Goal: Information Seeking & Learning: Learn about a topic

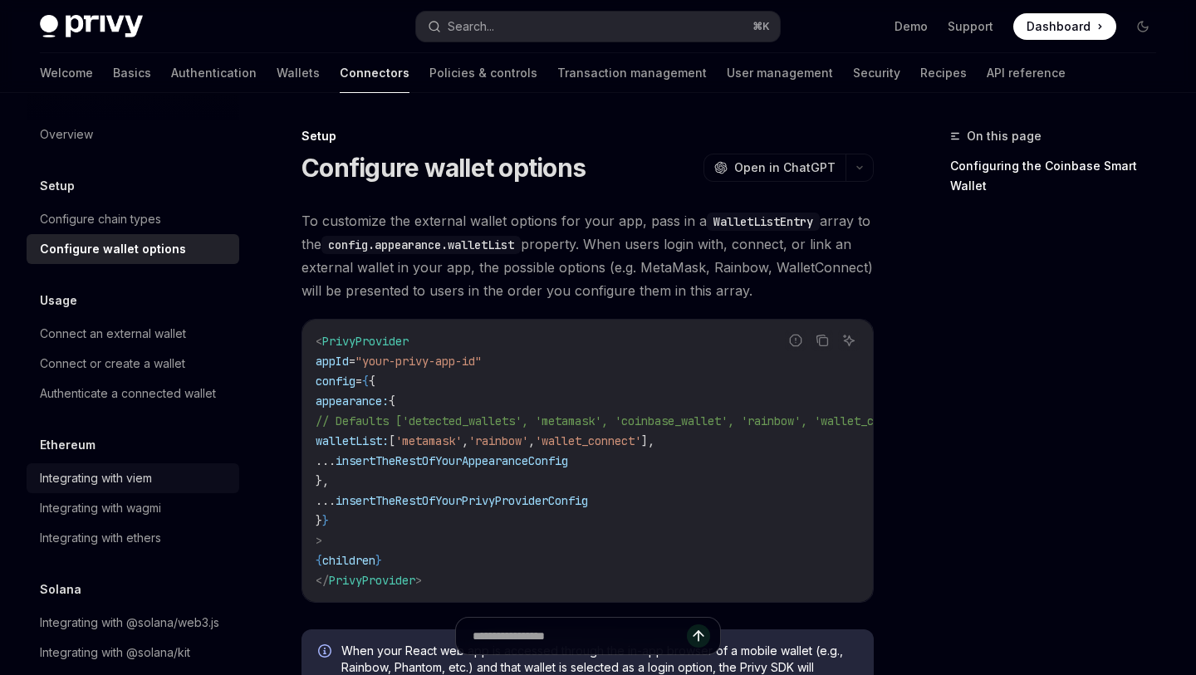
scroll to position [26, 0]
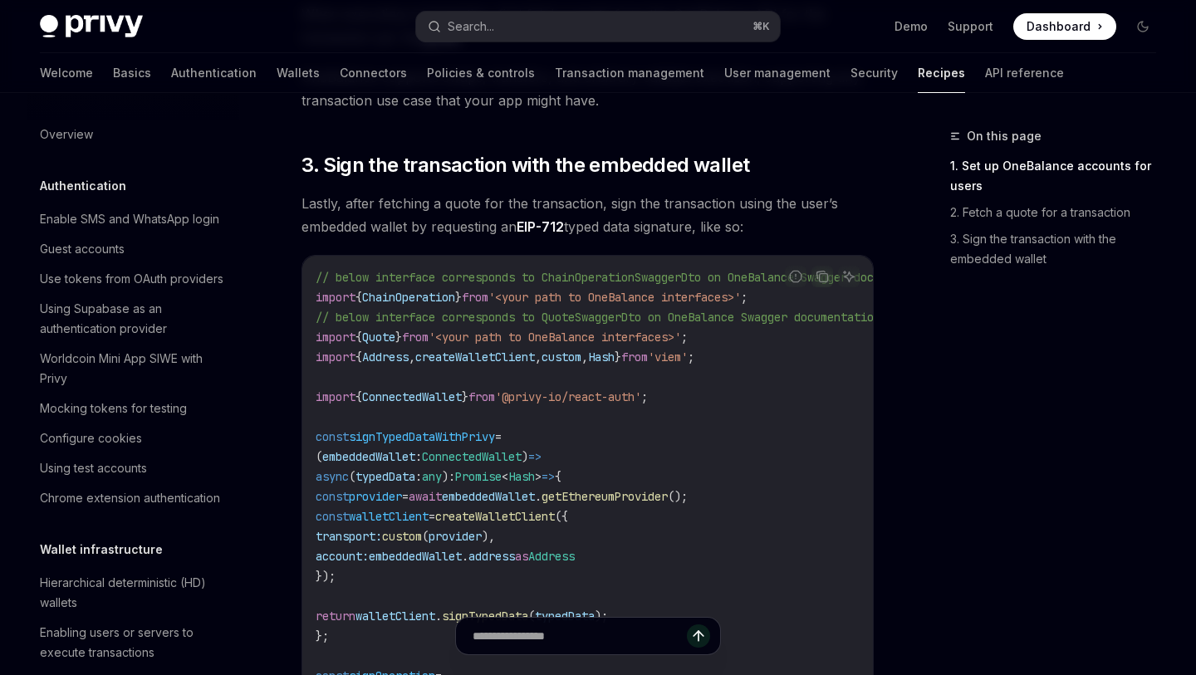
scroll to position [1284, 0]
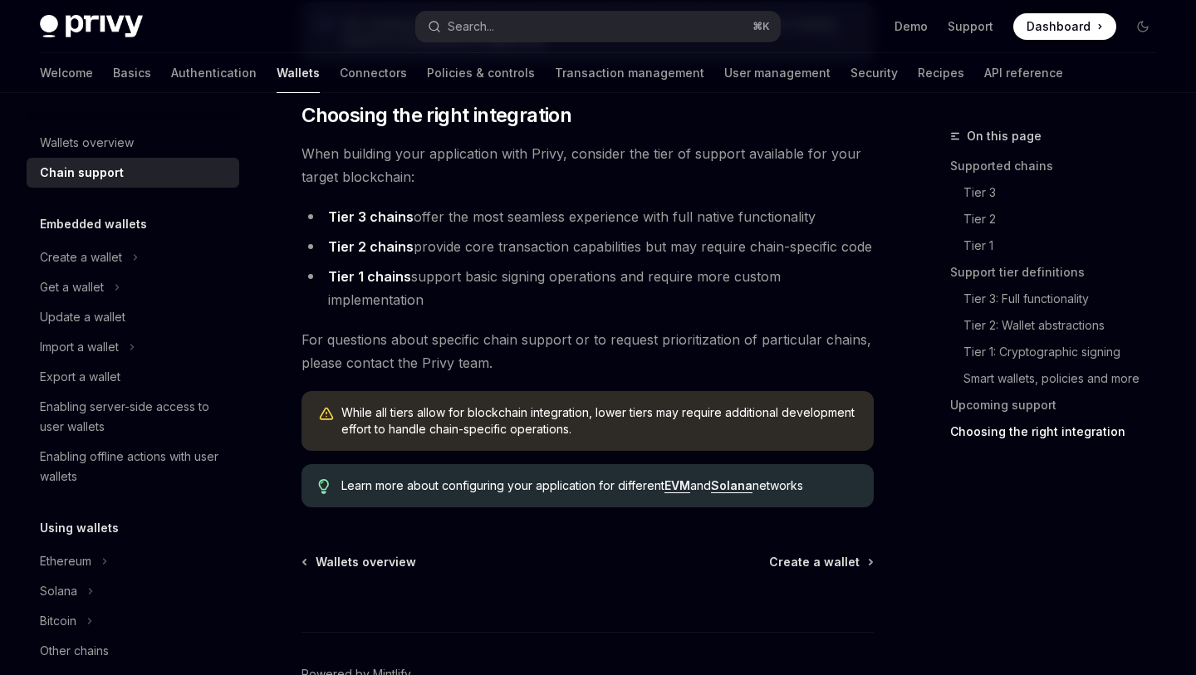
scroll to position [2137, 0]
